Goal: Check status: Check status

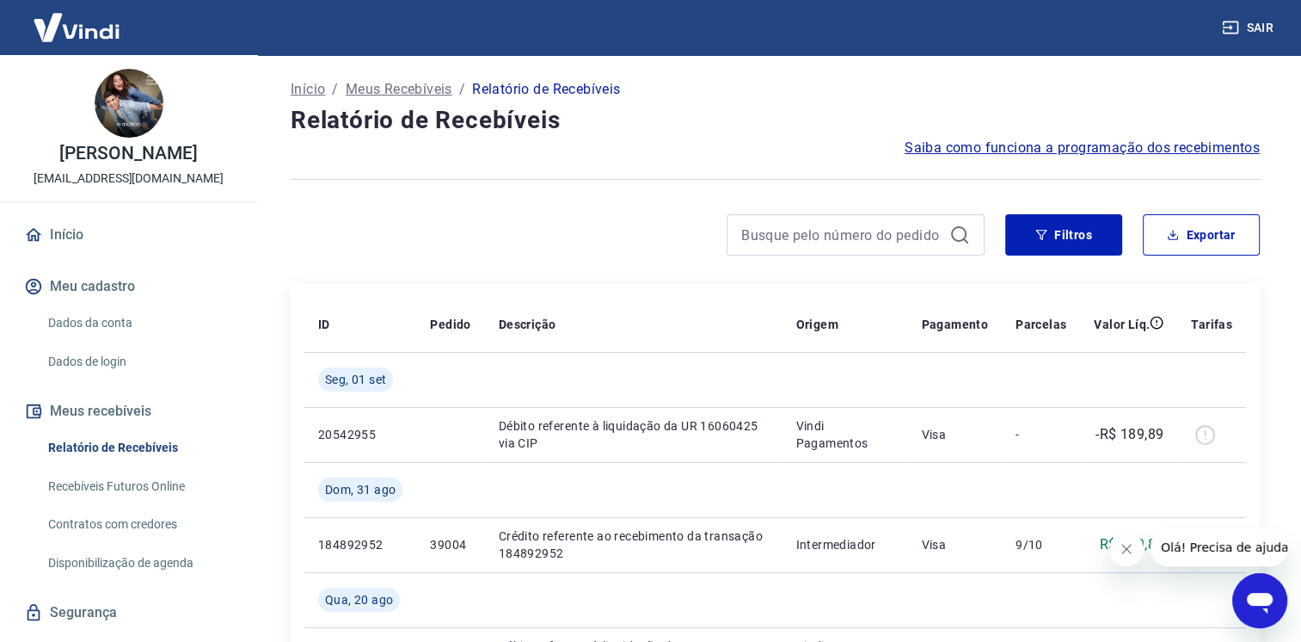
click at [1136, 557] on button "Fechar mensagem da empresa" at bounding box center [1127, 549] width 34 height 34
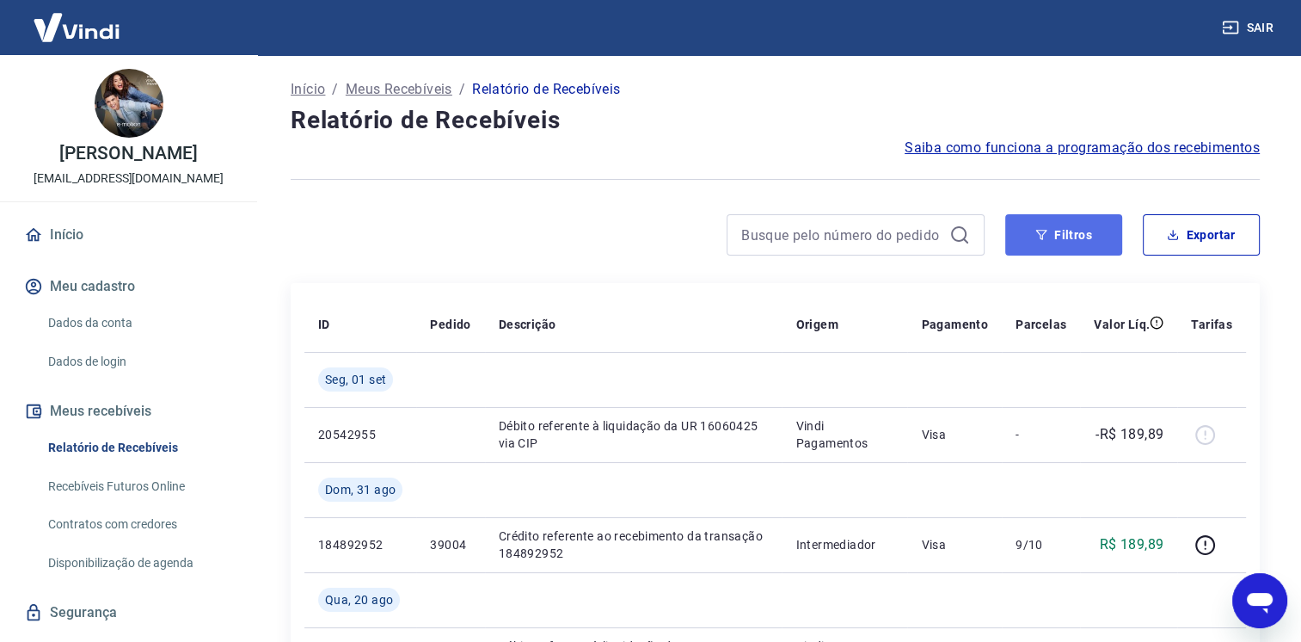
click at [1032, 236] on button "Filtros" at bounding box center [1064, 234] width 117 height 41
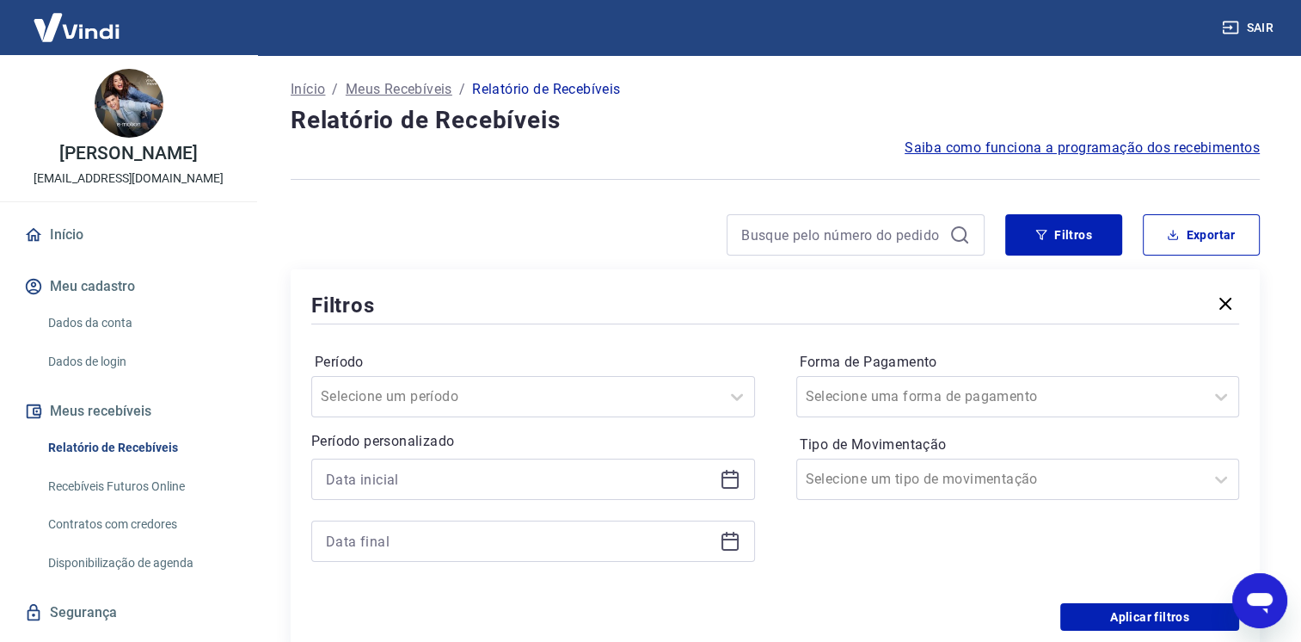
click at [728, 480] on icon at bounding box center [730, 479] width 21 height 21
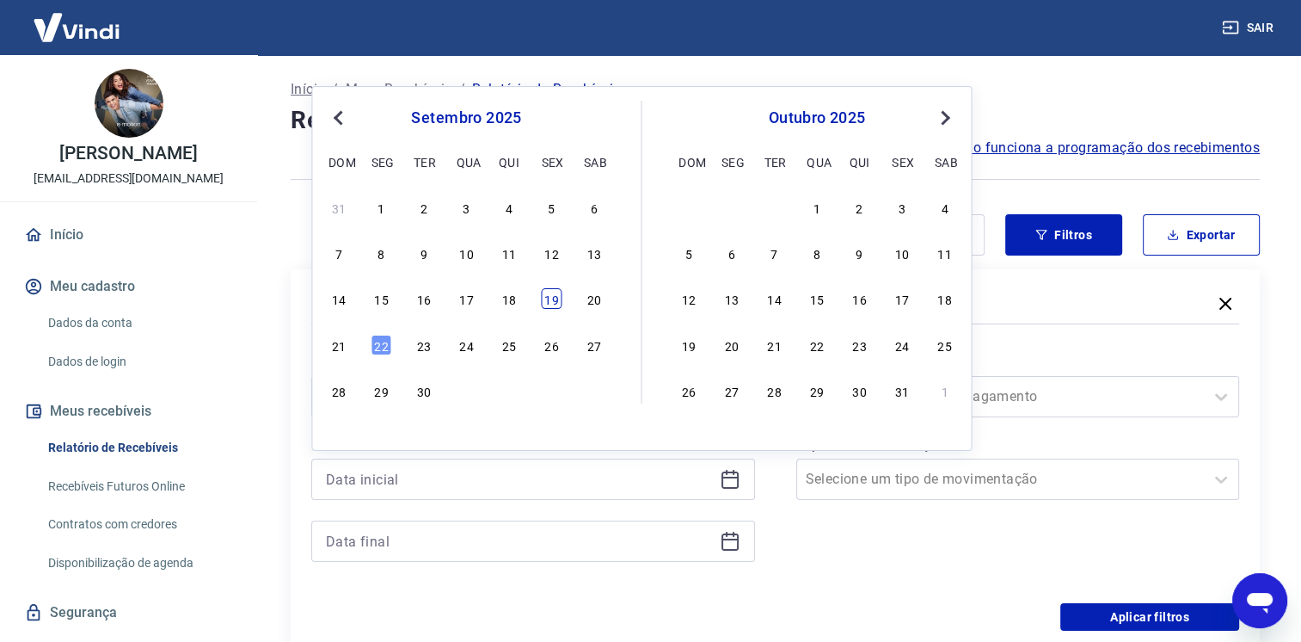
click at [551, 299] on div "19" at bounding box center [551, 298] width 21 height 21
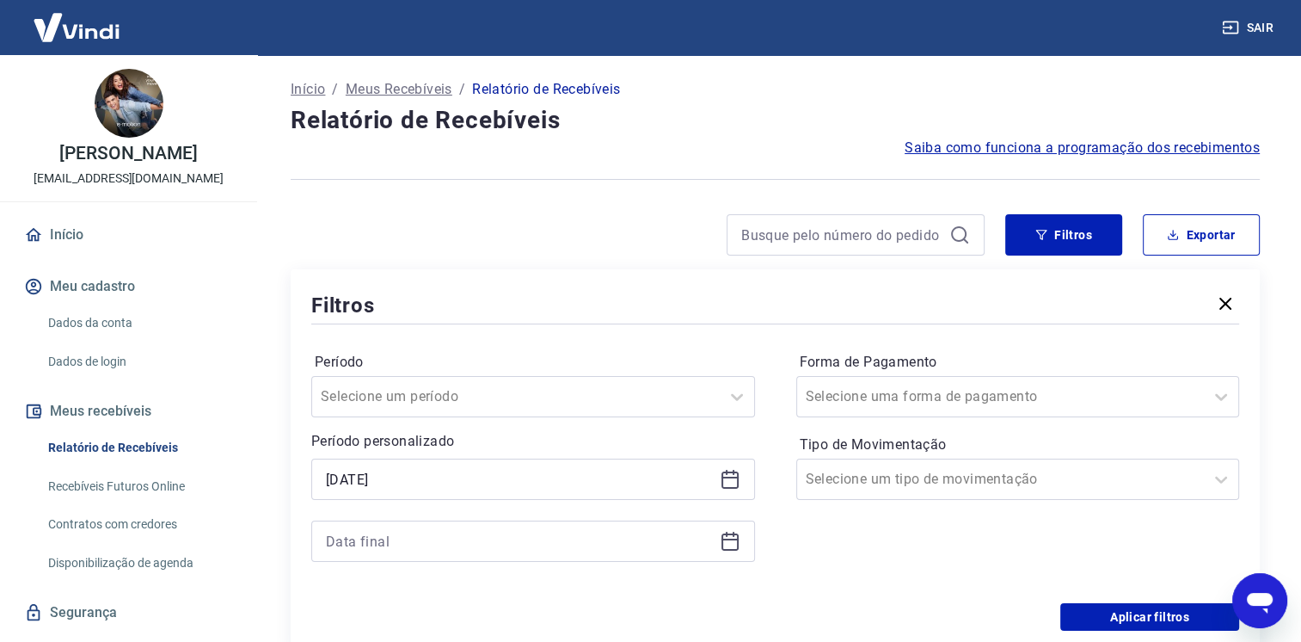
type input "[DATE]"
click at [729, 543] on icon at bounding box center [730, 541] width 21 height 21
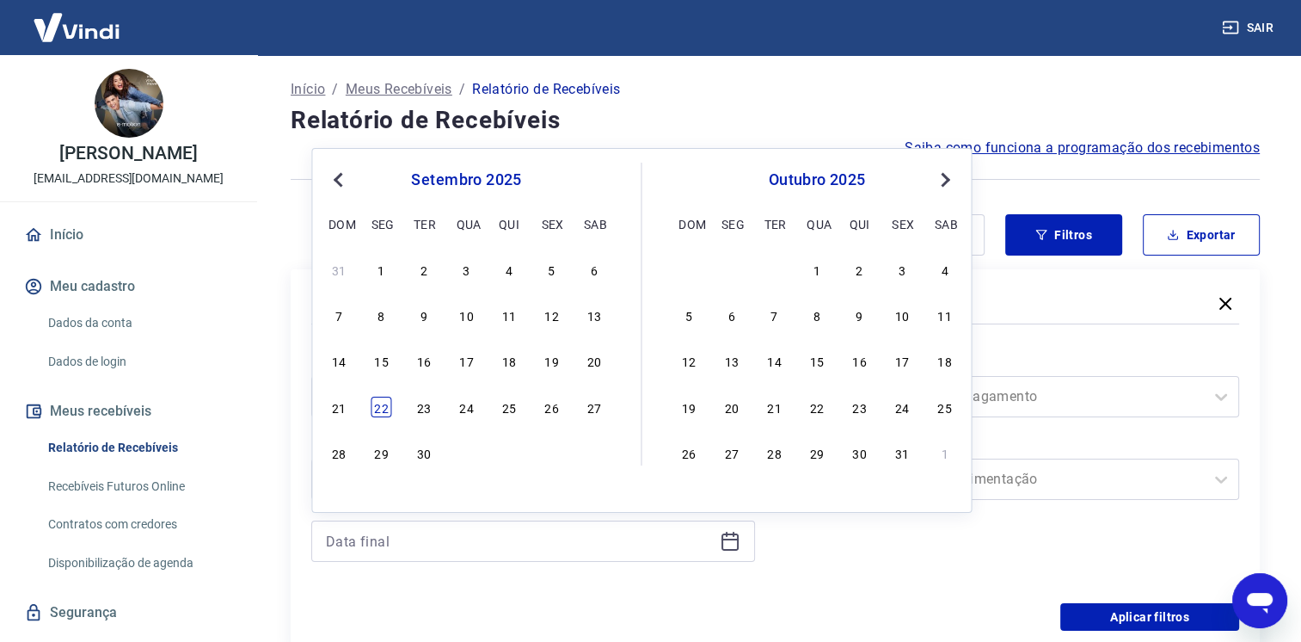
click at [372, 404] on div "22" at bounding box center [382, 407] width 21 height 21
type input "[DATE]"
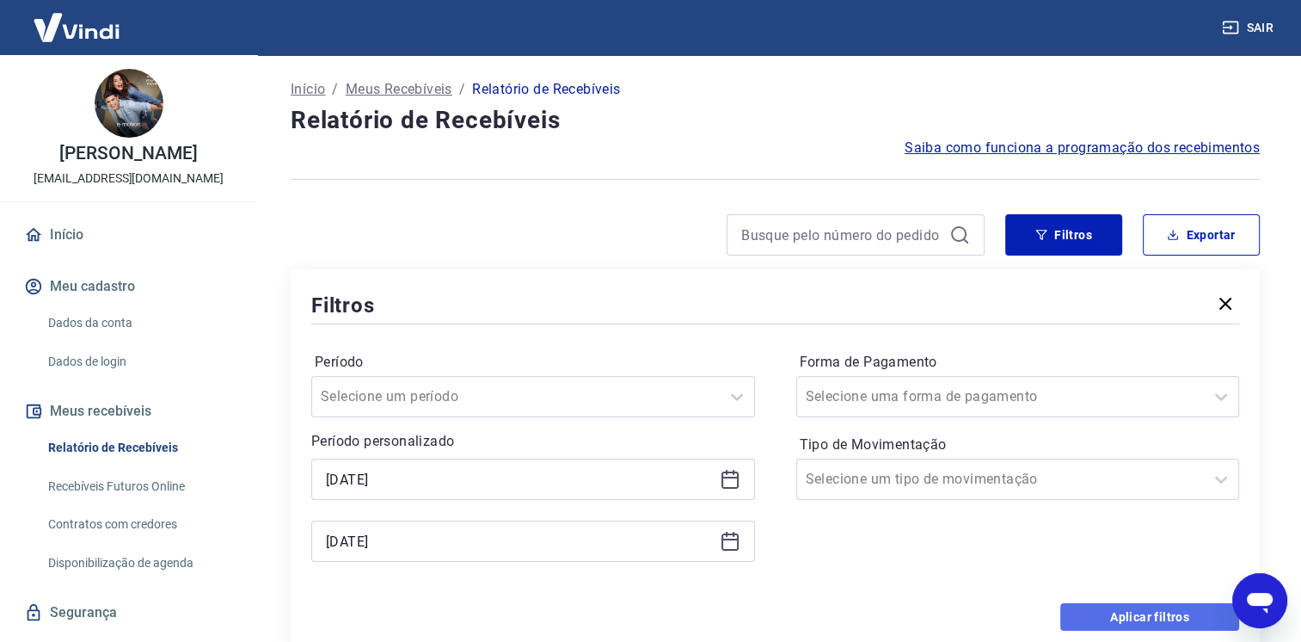
click at [1088, 614] on button "Aplicar filtros" at bounding box center [1150, 617] width 179 height 28
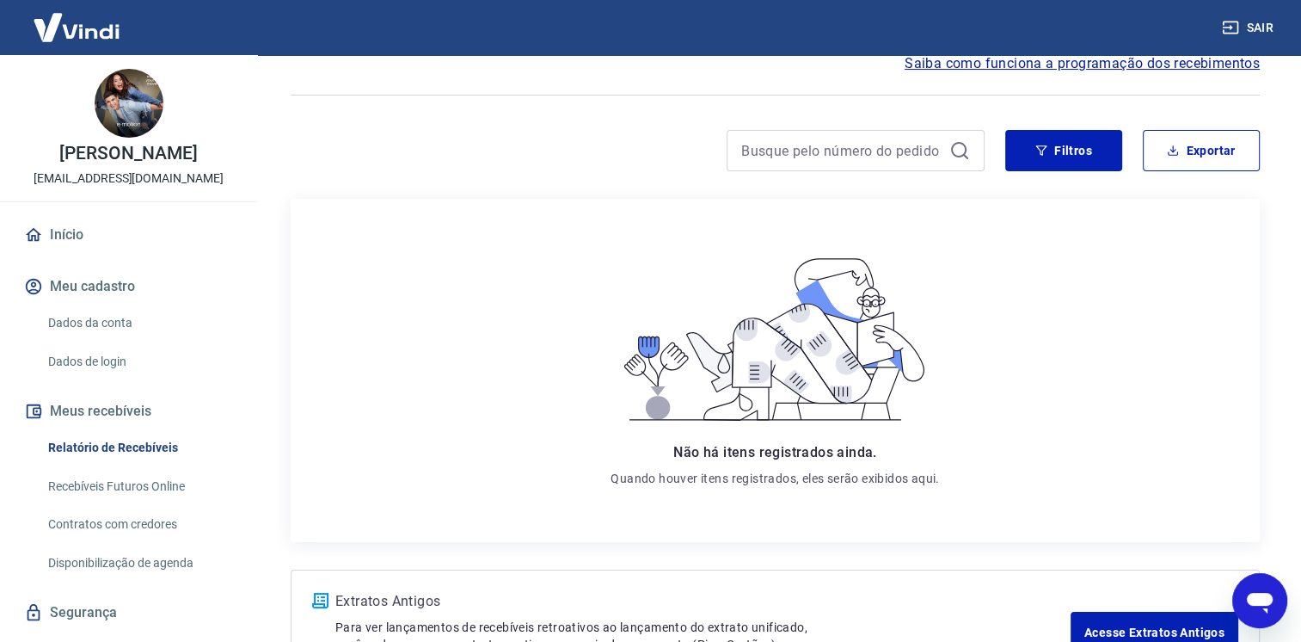
scroll to position [86, 0]
click at [1054, 126] on div "Início / Meus Recebíveis / Relatório de Recebíveis Relatório de Recebíveis Saib…" at bounding box center [775, 331] width 1011 height 724
click at [1061, 134] on button "Filtros" at bounding box center [1064, 148] width 117 height 41
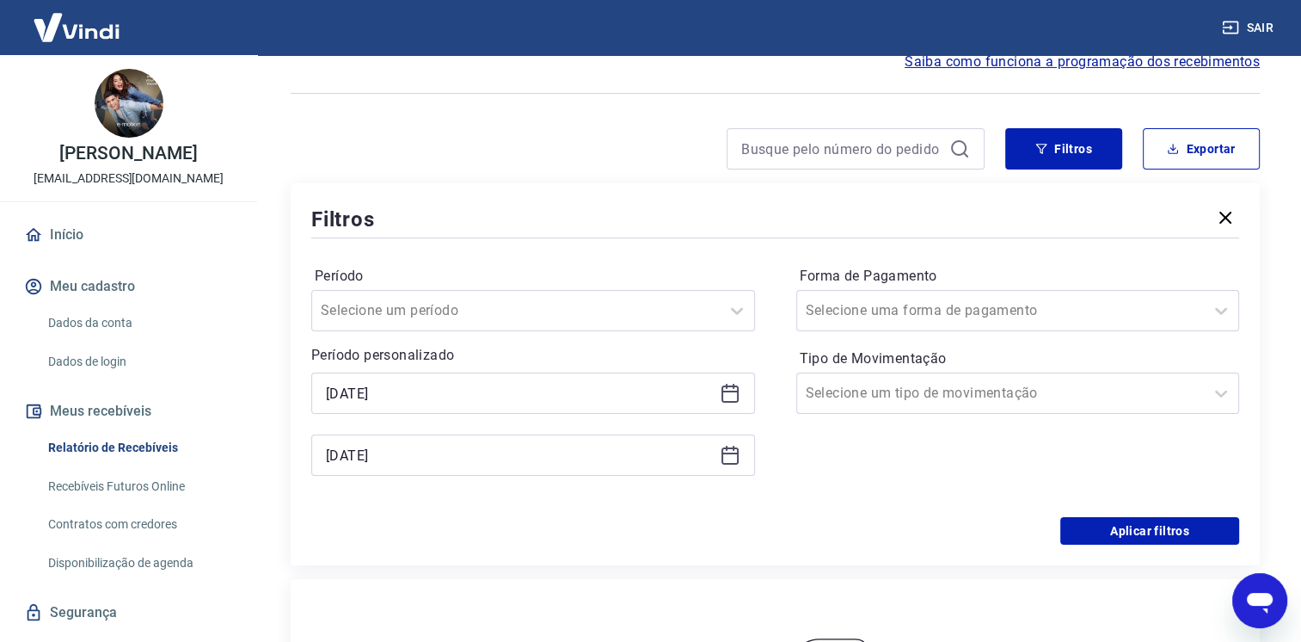
click at [730, 404] on div "[DATE]" at bounding box center [533, 392] width 444 height 41
drag, startPoint x: 729, startPoint y: 392, endPoint x: 718, endPoint y: 397, distance: 11.2
click at [729, 393] on icon at bounding box center [730, 393] width 21 height 21
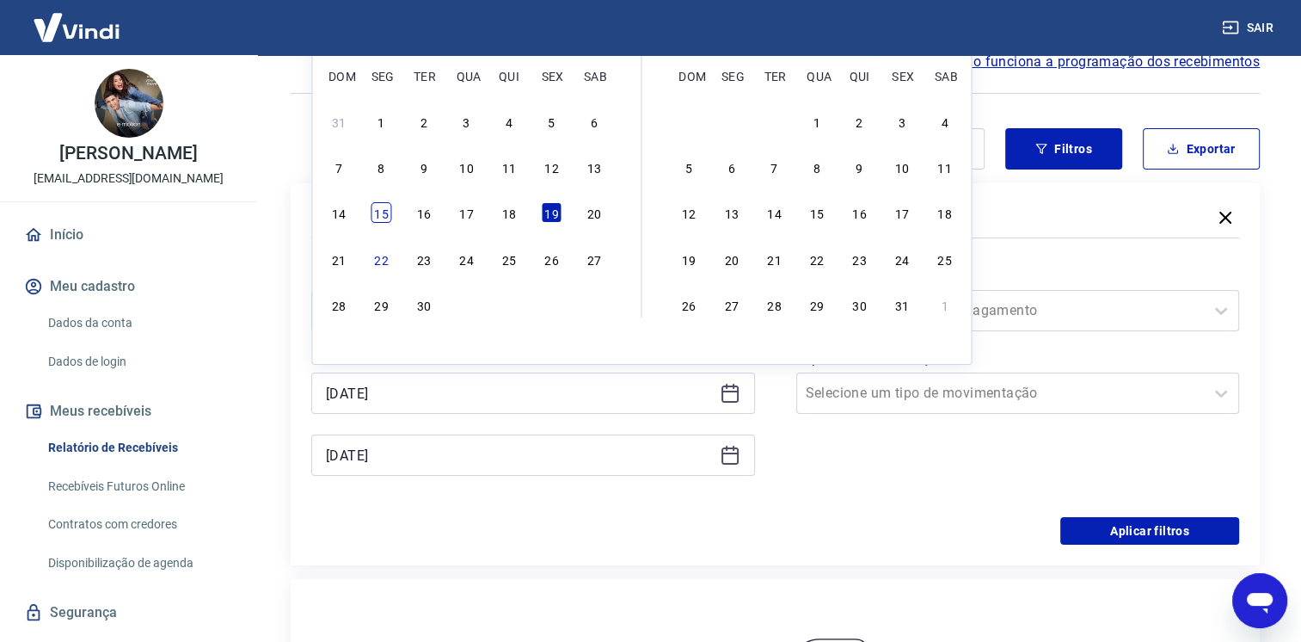
click at [382, 218] on div "15" at bounding box center [382, 212] width 21 height 21
type input "[DATE]"
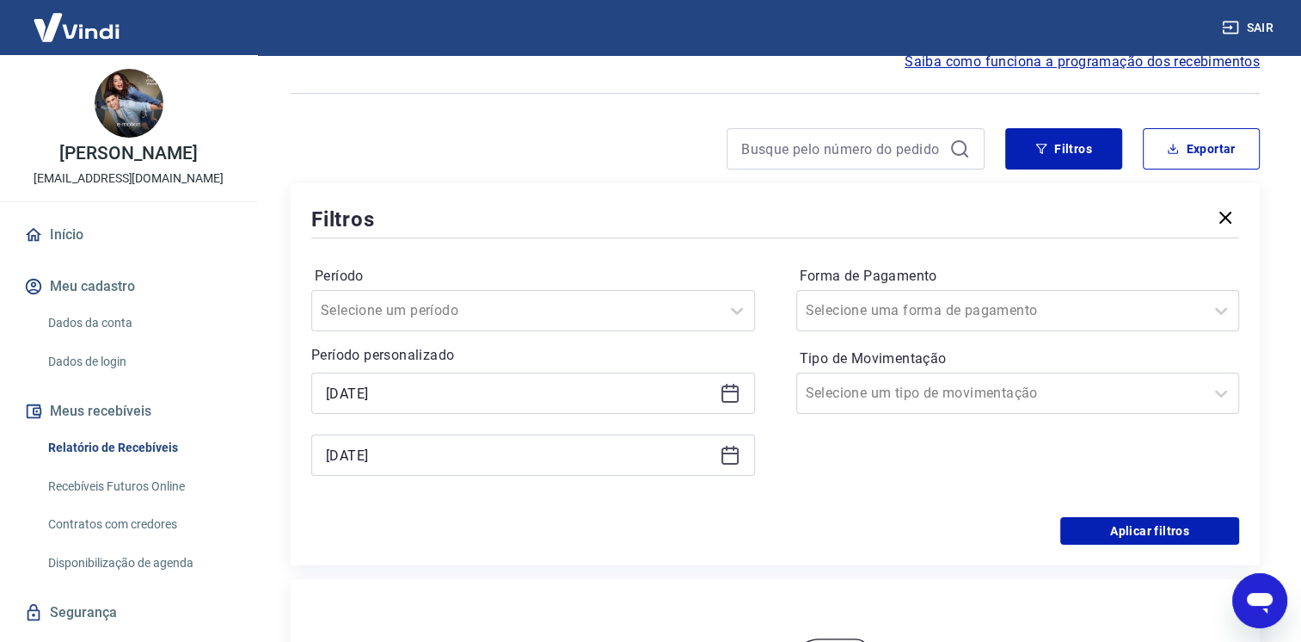
click at [740, 463] on div "[DATE]" at bounding box center [533, 454] width 444 height 41
click at [732, 456] on icon at bounding box center [730, 455] width 21 height 21
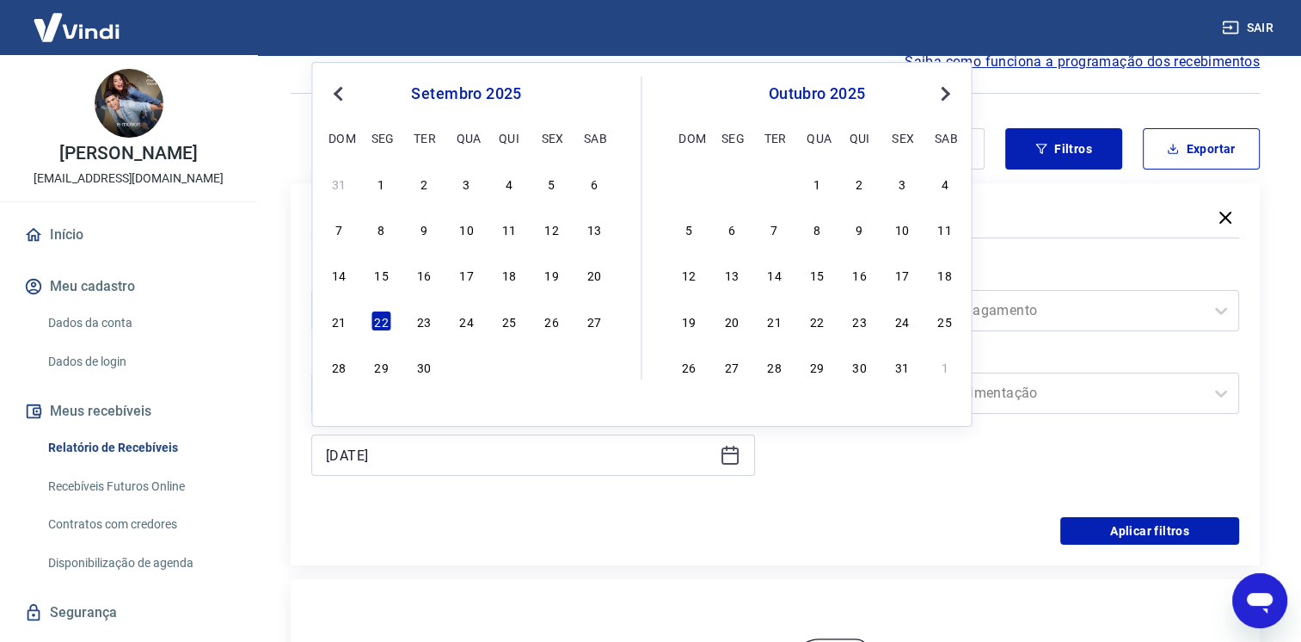
drag, startPoint x: 341, startPoint y: 324, endPoint x: 344, endPoint y: 343, distance: 19.2
click at [340, 324] on div "21" at bounding box center [339, 321] width 21 height 21
type input "[DATE]"
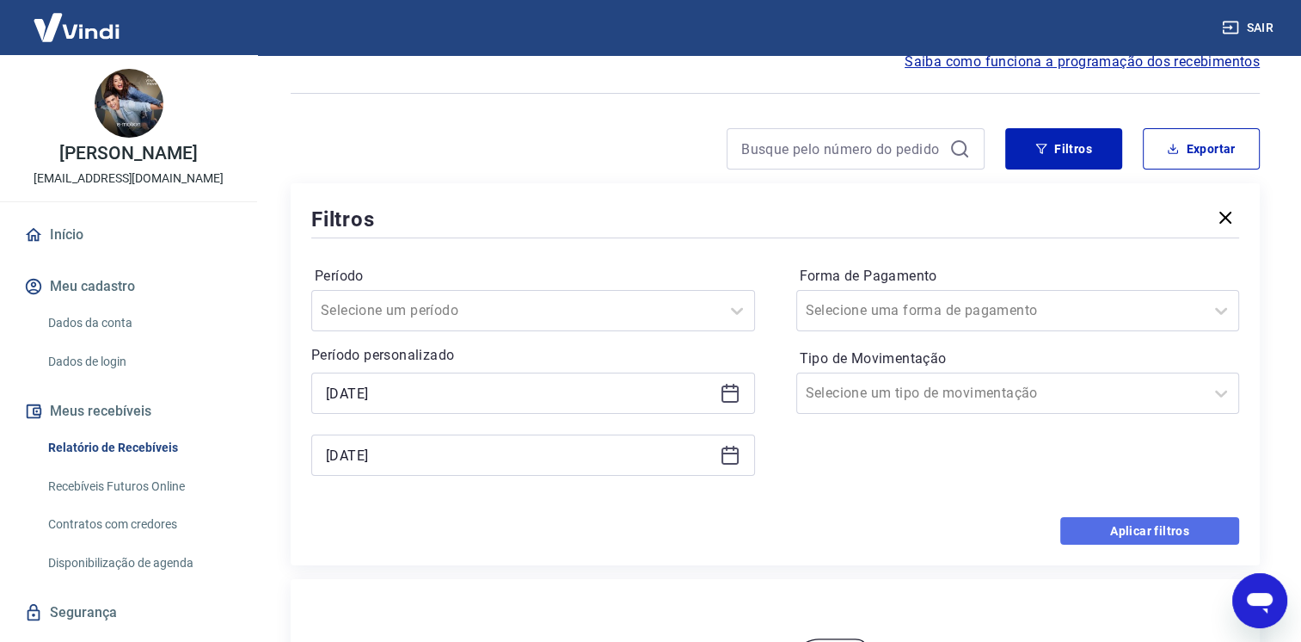
click at [1118, 537] on button "Aplicar filtros" at bounding box center [1150, 531] width 179 height 28
